Goal: Task Accomplishment & Management: Manage account settings

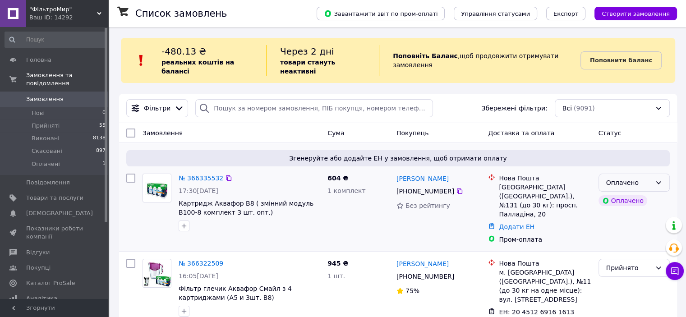
click at [659, 179] on icon at bounding box center [658, 182] width 7 height 7
click at [636, 189] on li "Прийнято" at bounding box center [633, 193] width 70 height 16
click at [193, 174] on link "№ 366335532" at bounding box center [201, 177] width 45 height 7
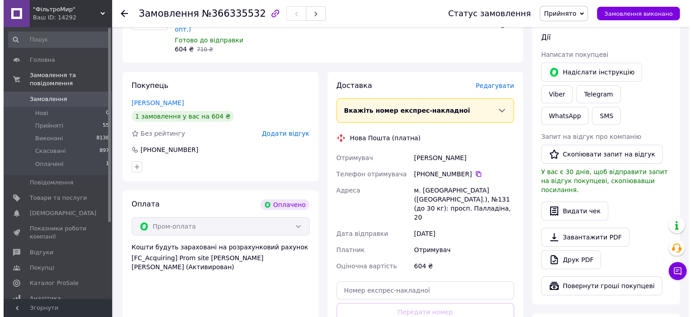
scroll to position [135, 0]
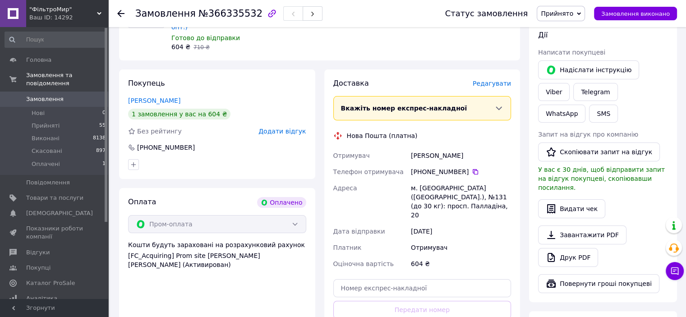
click at [493, 80] on span "Редагувати" at bounding box center [491, 83] width 38 height 7
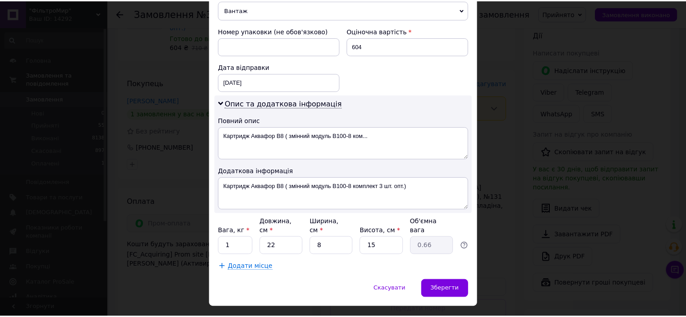
scroll to position [389, 0]
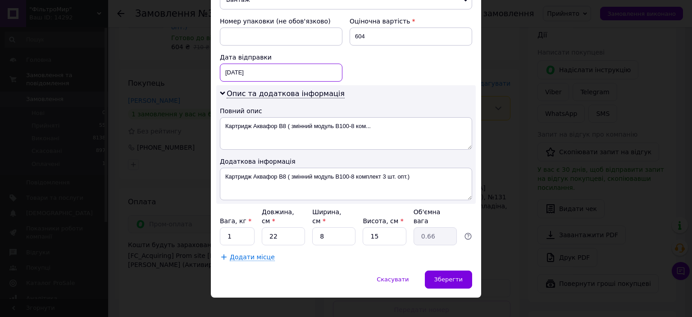
click at [324, 64] on div "[DATE] < 2025 > < Октябрь > Пн Вт Ср Чт Пт Сб Вс 29 30 1 2 3 4 5 6 7 8 9 10 11 …" at bounding box center [281, 73] width 123 height 18
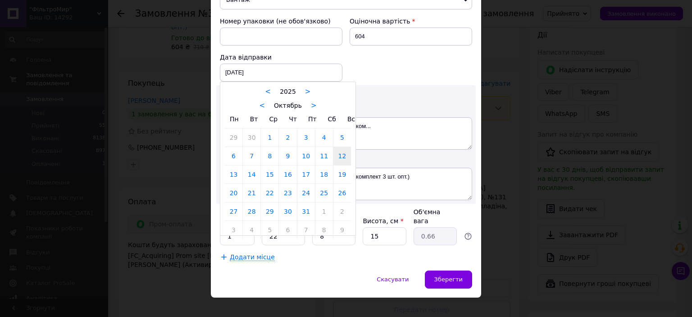
drag, startPoint x: 234, startPoint y: 173, endPoint x: 258, endPoint y: 164, distance: 26.0
click at [235, 172] on link "13" at bounding box center [234, 174] width 18 height 18
type input "[DATE]"
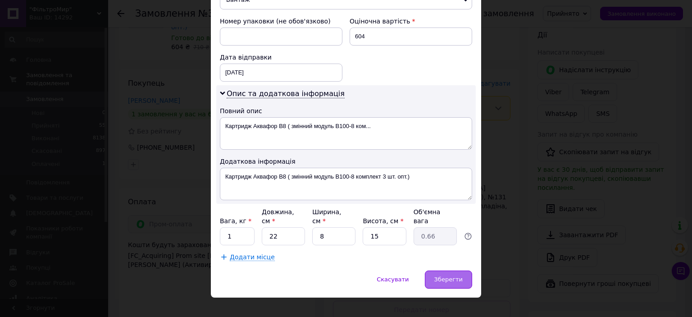
click at [449, 276] on span "Зберегти" at bounding box center [449, 279] width 28 height 7
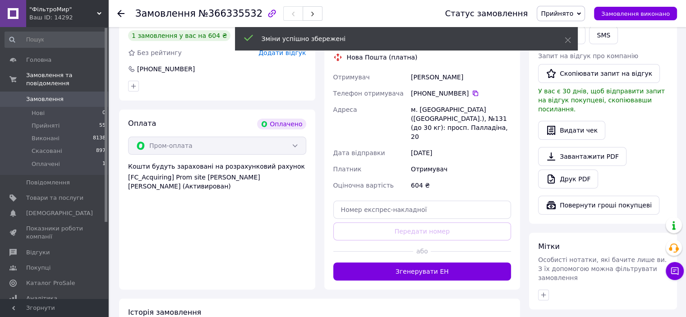
scroll to position [225, 0]
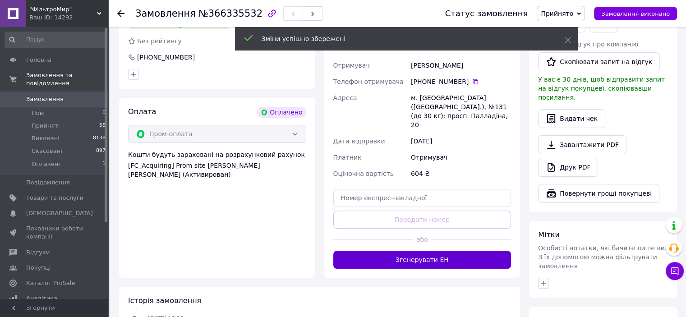
click at [429, 251] on button "Згенерувати ЕН" at bounding box center [422, 260] width 178 height 18
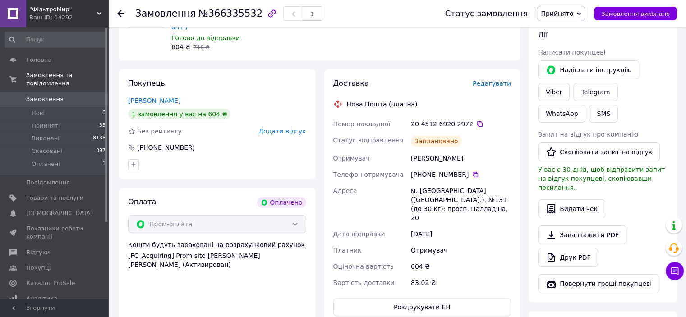
scroll to position [135, 0]
